Goal: Transaction & Acquisition: Purchase product/service

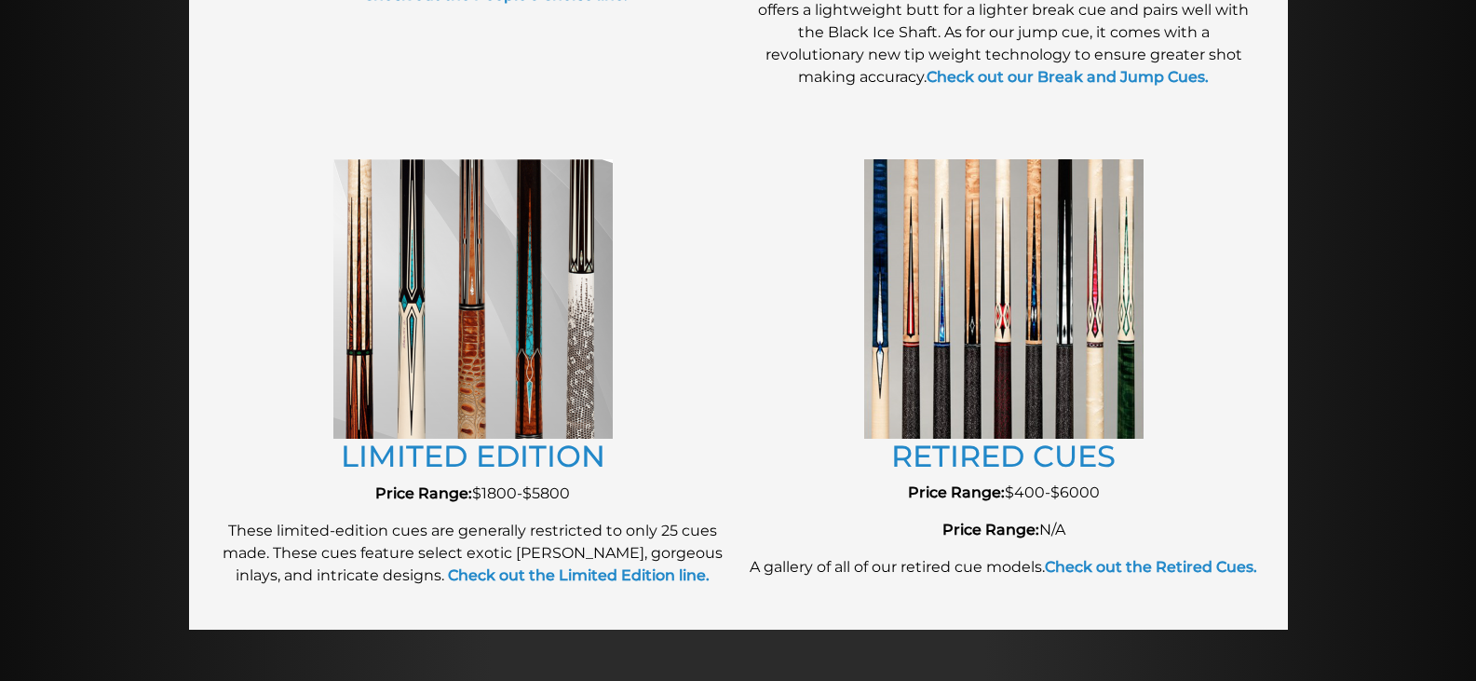
scroll to position [1990, 0]
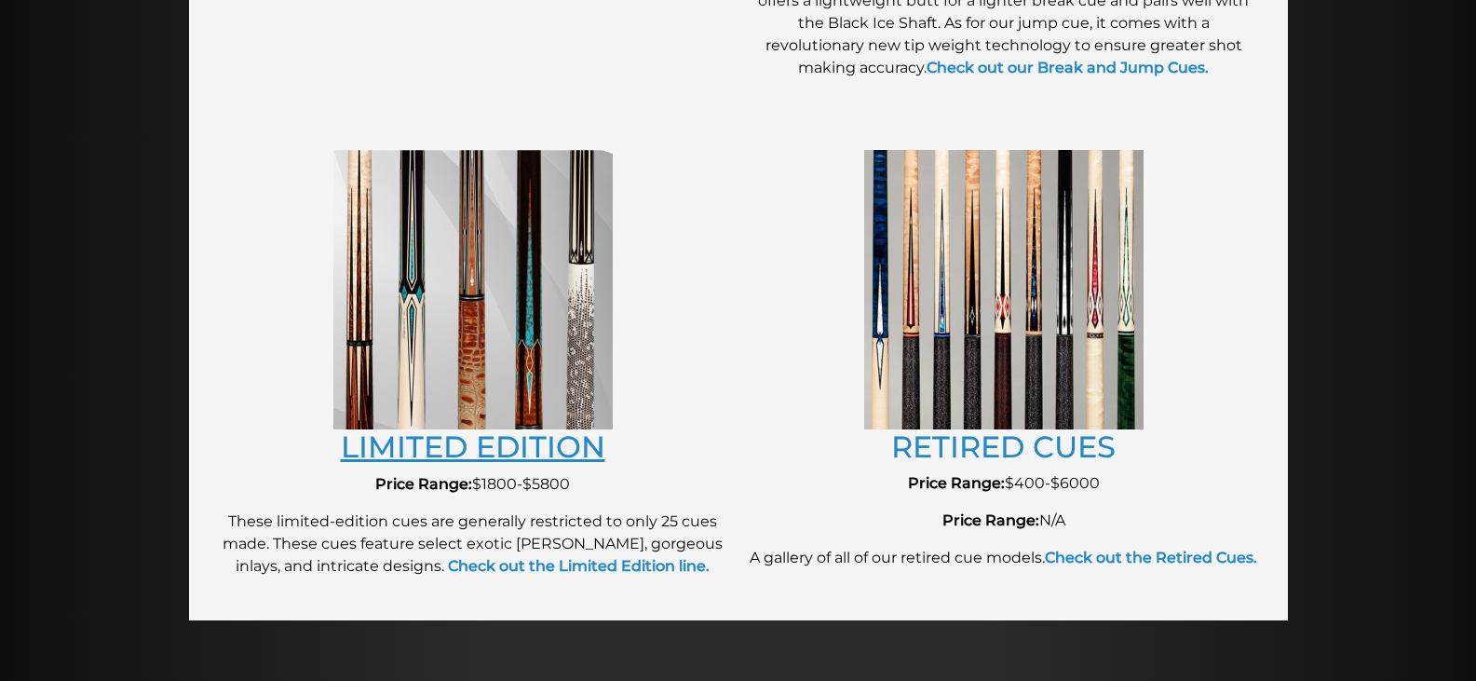
click at [536, 448] on link "LIMITED EDITION" at bounding box center [473, 446] width 265 height 36
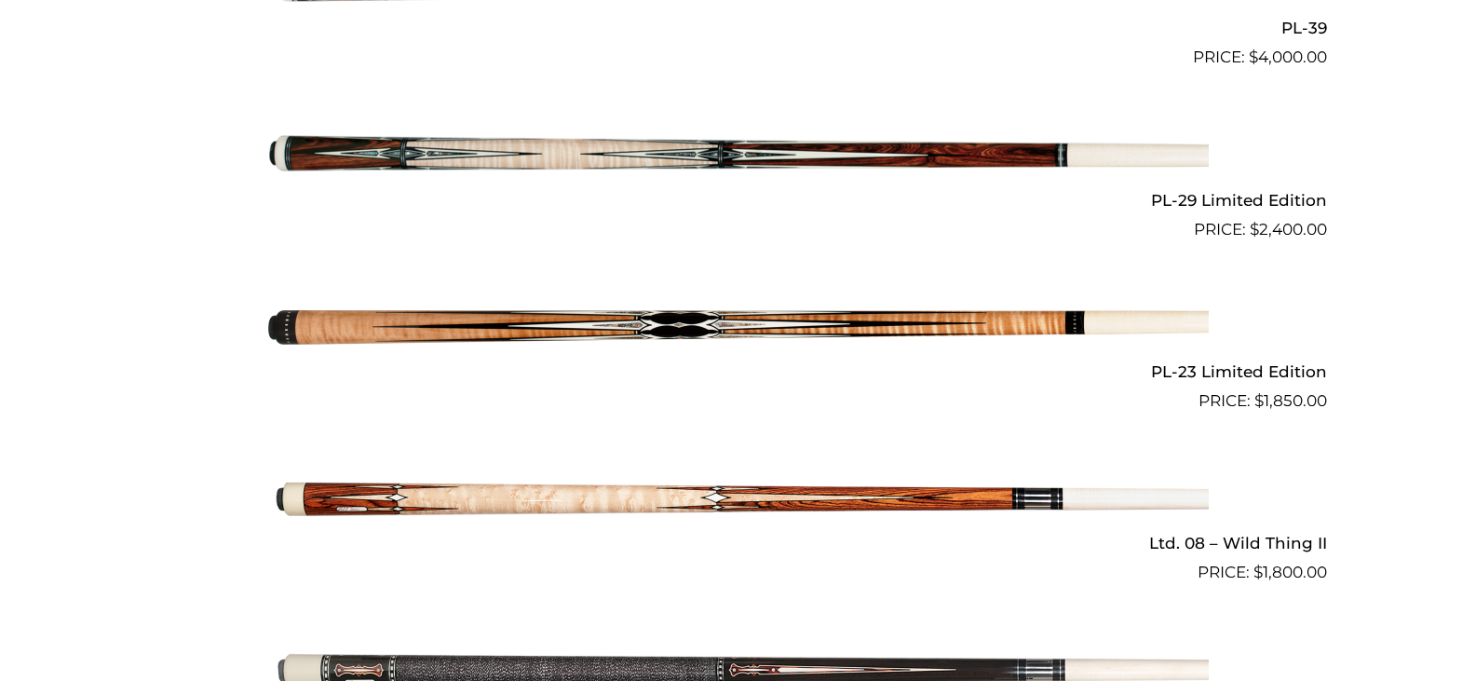
scroll to position [2472, 0]
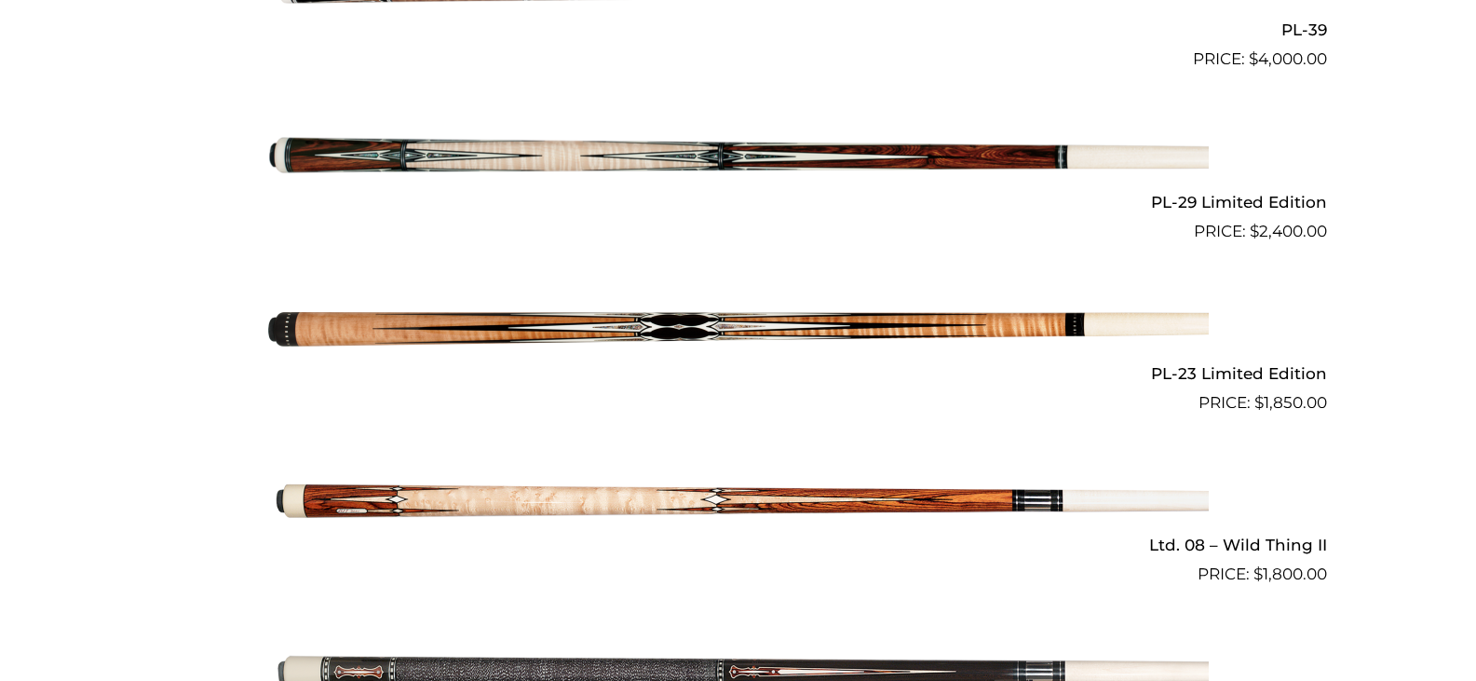
drag, startPoint x: 1167, startPoint y: 536, endPoint x: 122, endPoint y: 521, distance: 1045.1
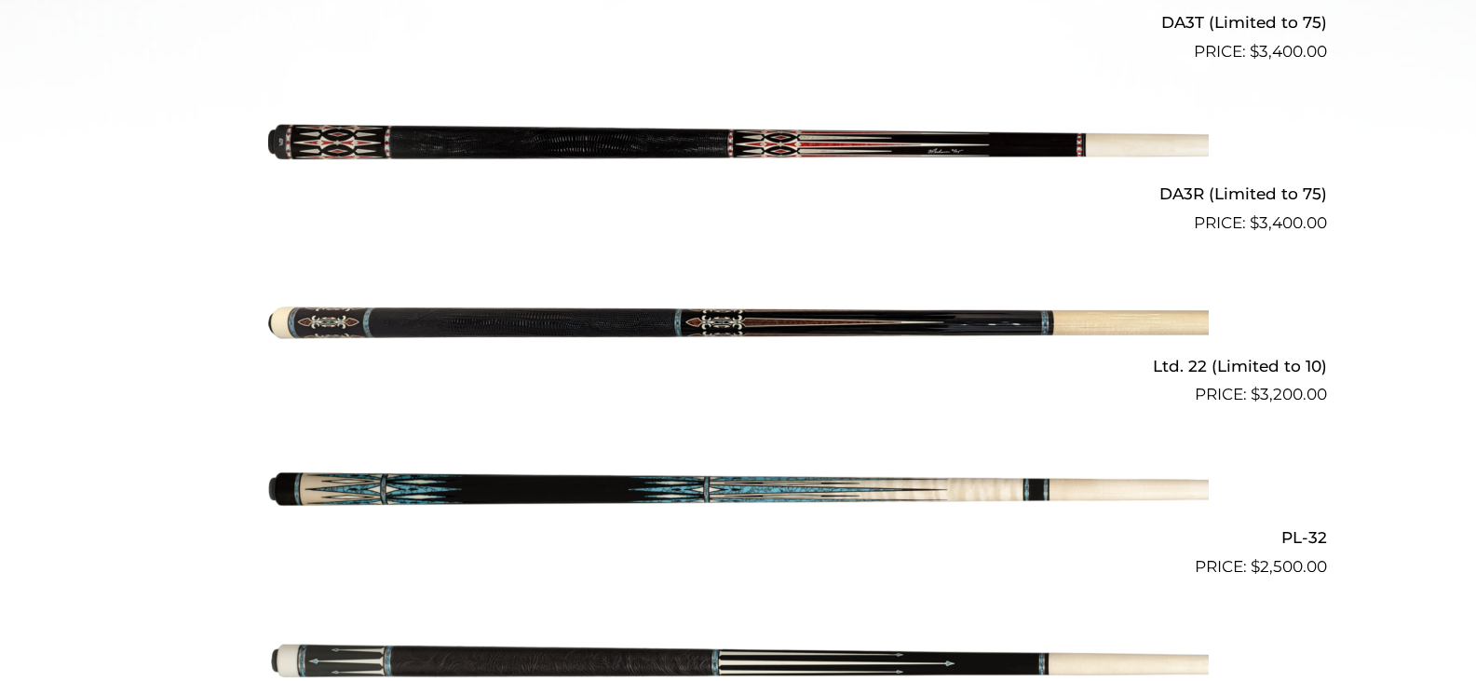
scroll to position [933, 0]
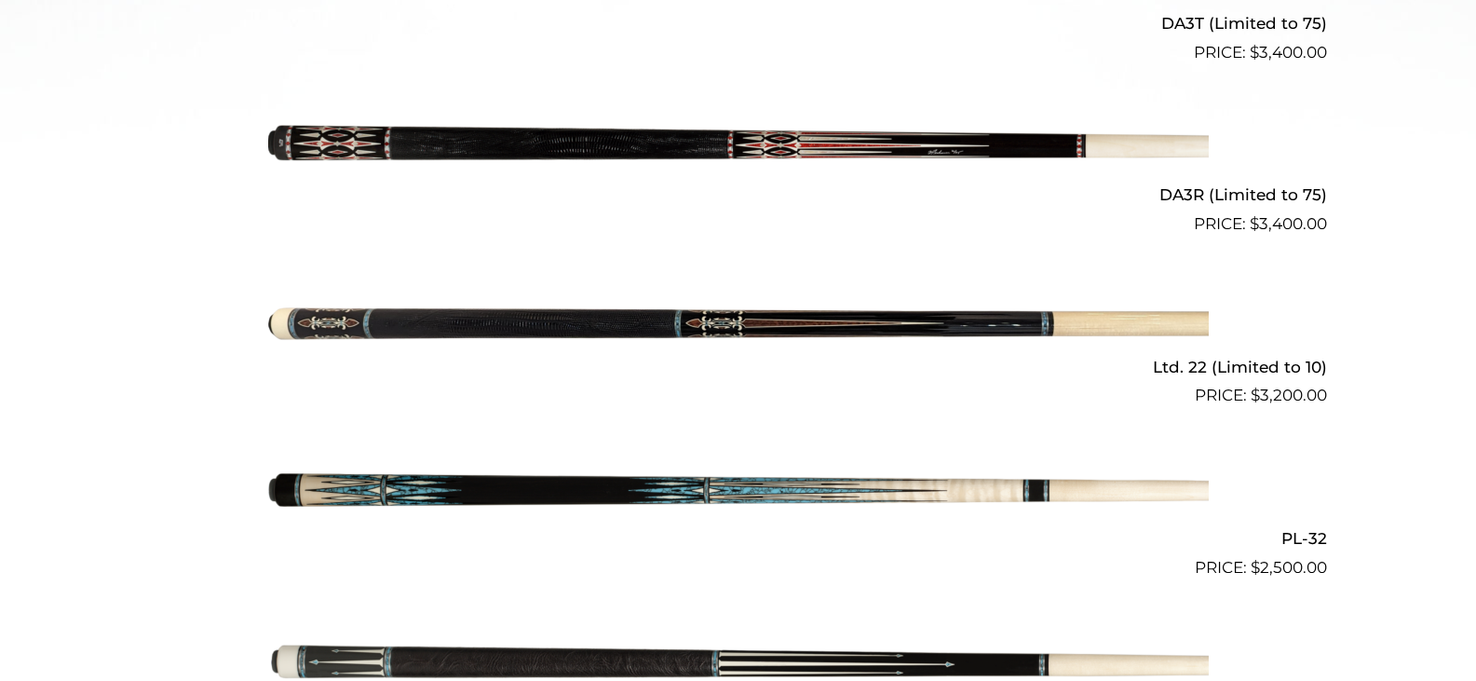
click at [546, 299] on img at bounding box center [738, 322] width 941 height 156
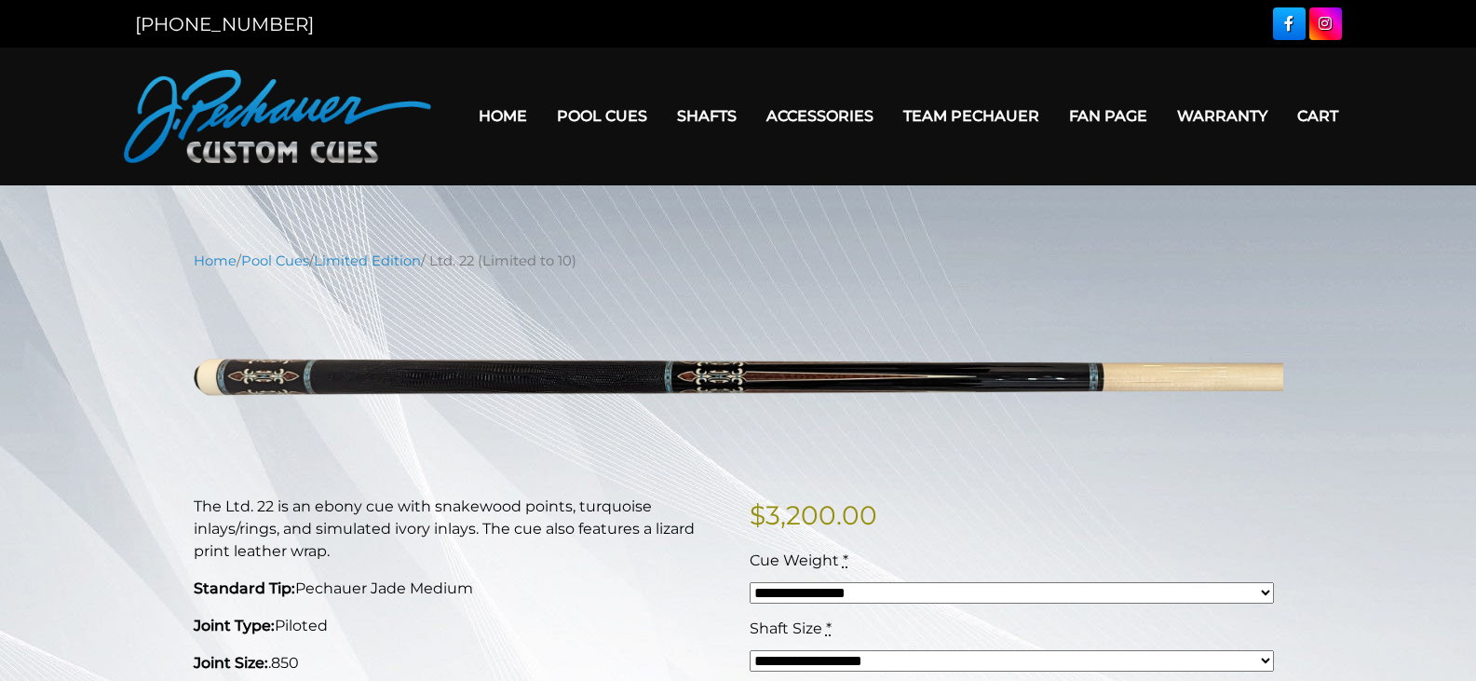
click at [861, 589] on select "**********" at bounding box center [1012, 592] width 524 height 21
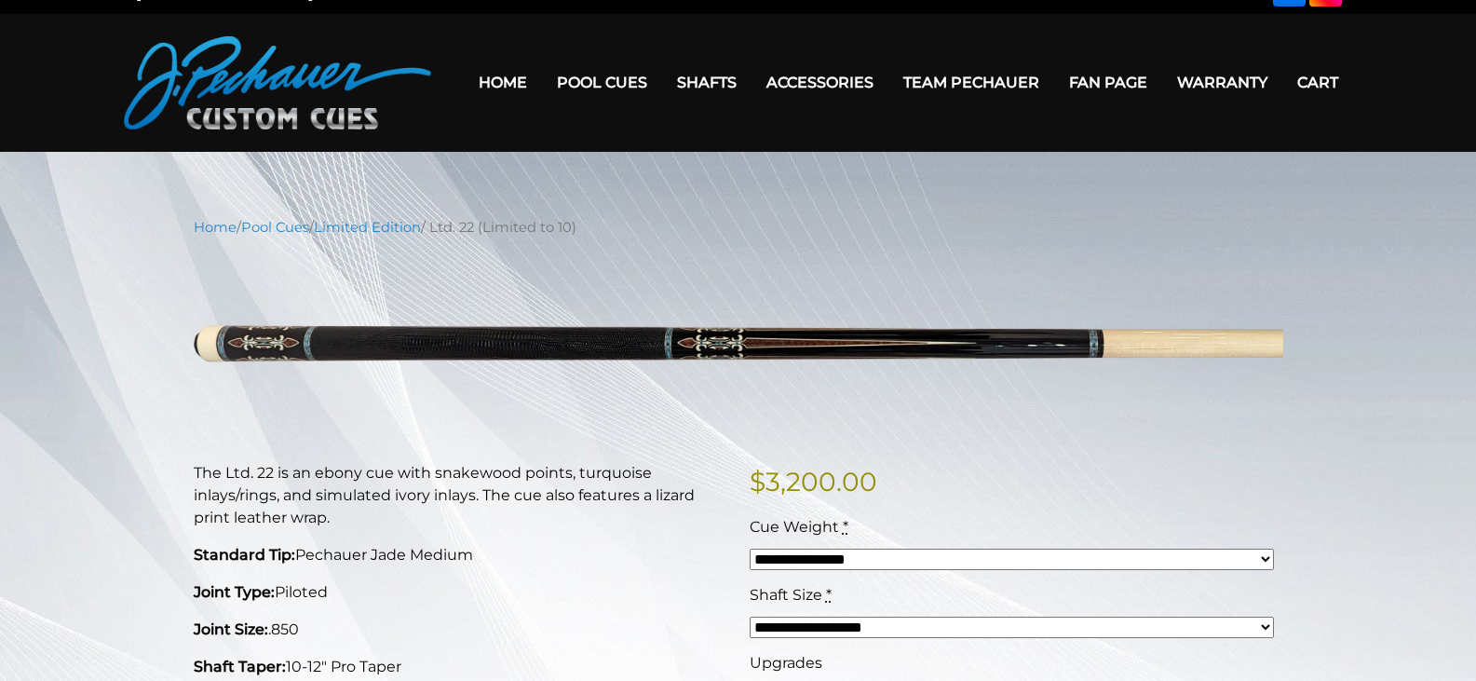
scroll to position [24, 0]
